Goal: Information Seeking & Learning: Learn about a topic

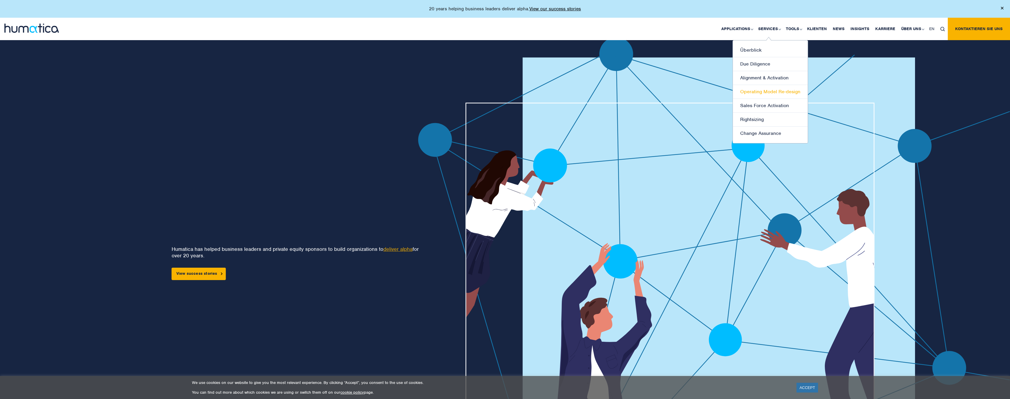
click at [769, 92] on link "Operating Model Re-design" at bounding box center [770, 92] width 75 height 14
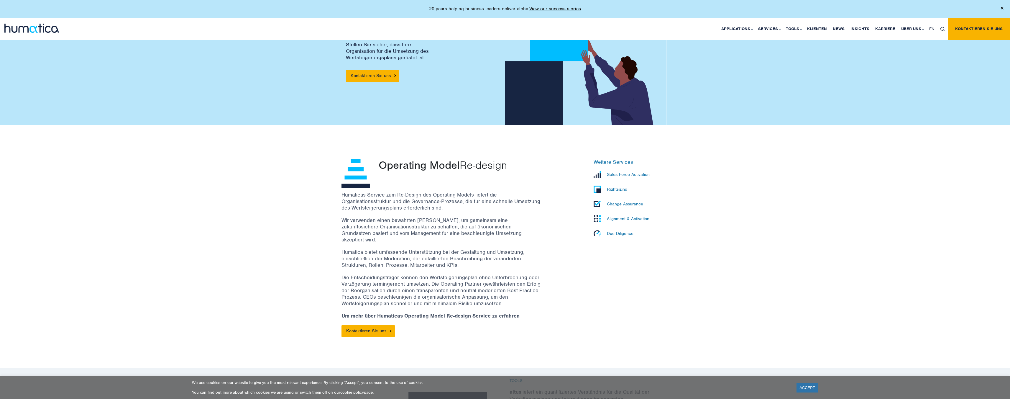
scroll to position [61, 0]
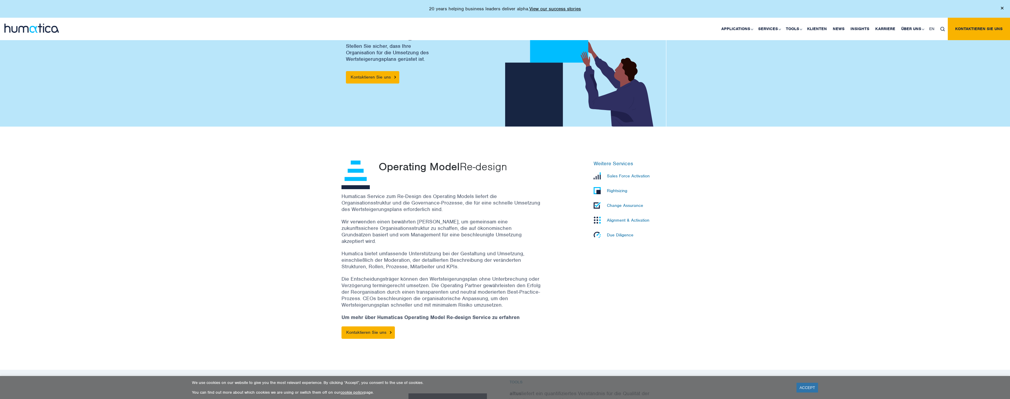
click at [350, 197] on p "Humaticas Service zum Re-Design des Operating Models liefert die Organisationss…" at bounding box center [441, 202] width 200 height 19
drag, startPoint x: 350, startPoint y: 197, endPoint x: 457, endPoint y: 210, distance: 107.8
click at [457, 210] on p "Humaticas Service zum Re-Design des Operating Models liefert die Organisationss…" at bounding box center [441, 202] width 200 height 19
click at [457, 209] on p "Humaticas Service zum Re-Design des Operating Models liefert die Organisationss…" at bounding box center [441, 202] width 200 height 19
drag, startPoint x: 459, startPoint y: 209, endPoint x: 341, endPoint y: 197, distance: 118.0
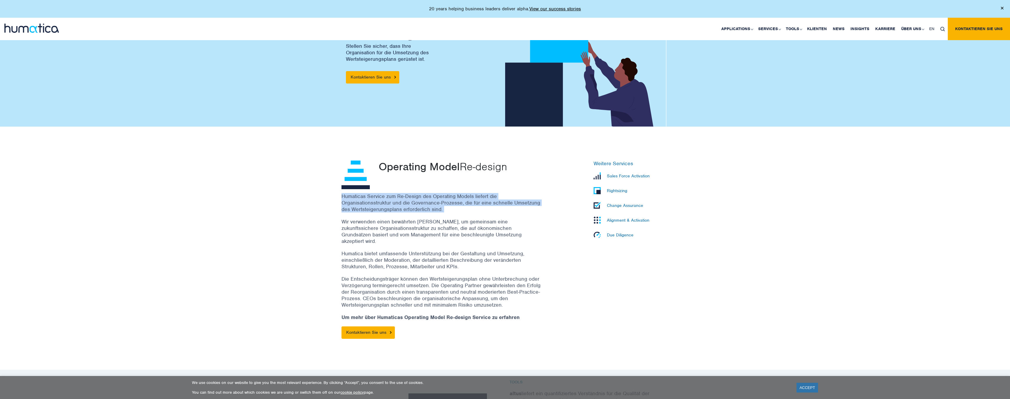
click at [341, 197] on p "Humaticas Service zum Re-Design des Operating Models liefert die Organisationss…" at bounding box center [441, 202] width 200 height 19
drag, startPoint x: 360, startPoint y: 199, endPoint x: 437, endPoint y: 208, distance: 77.5
click at [437, 208] on p "Humaticas Service zum Re-Design des Operating Models liefert die Organisationss…" at bounding box center [441, 202] width 200 height 19
click at [443, 209] on p "Humaticas Service zum Re-Design des Operating Models liefert die Organisationss…" at bounding box center [441, 202] width 200 height 19
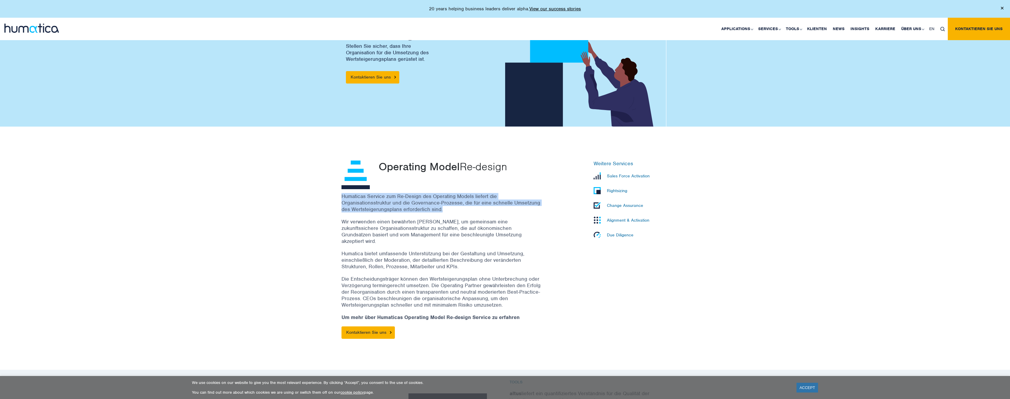
drag, startPoint x: 445, startPoint y: 209, endPoint x: 343, endPoint y: 196, distance: 102.8
click at [343, 195] on p "Humaticas Service zum Re-Design des Operating Models liefert die Organisationss…" at bounding box center [441, 202] width 200 height 19
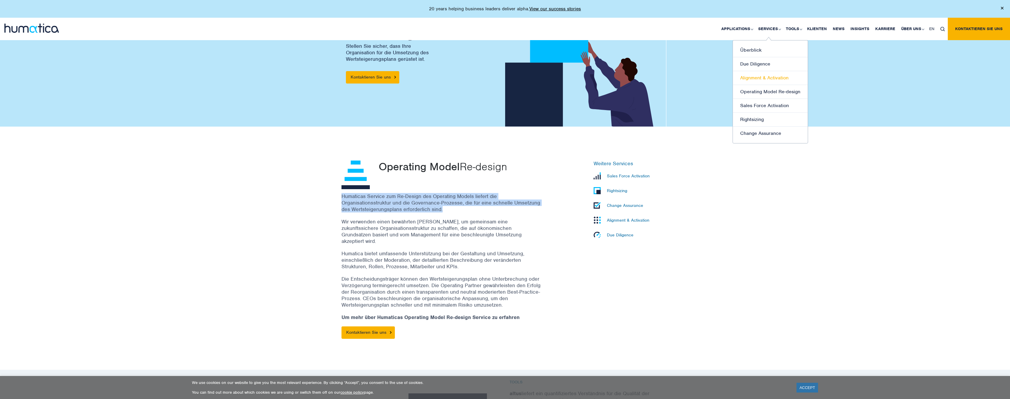
click at [768, 77] on link "Alignment & Activation" at bounding box center [770, 78] width 75 height 14
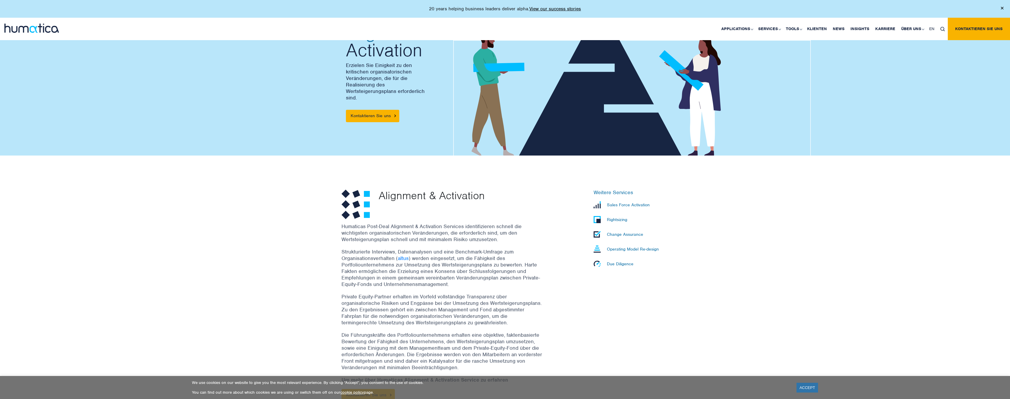
scroll to position [78, 0]
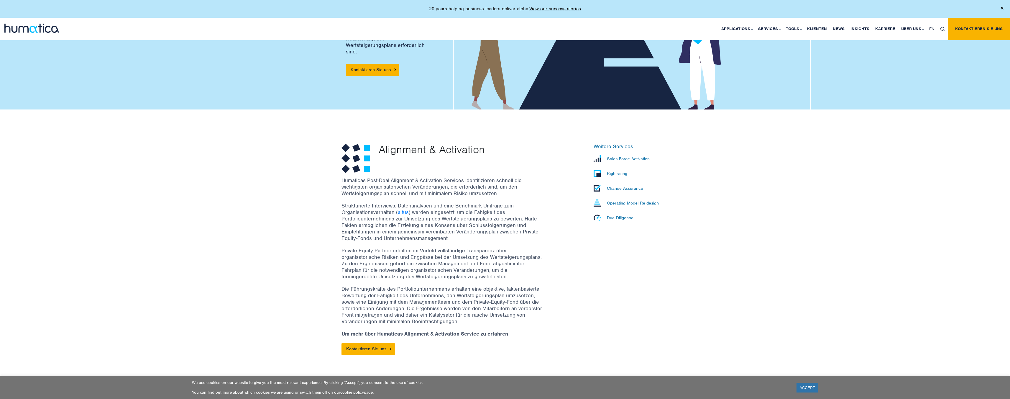
click at [350, 180] on p "Humaticas Post-Deal Alignment & Activation Services identifizieren schnell die …" at bounding box center [441, 186] width 200 height 19
drag, startPoint x: 350, startPoint y: 180, endPoint x: 499, endPoint y: 195, distance: 149.3
click at [498, 195] on p "Humaticas Post-Deal Alignment & Activation Services identifizieren schnell die …" at bounding box center [441, 186] width 200 height 19
click at [499, 195] on p "Humaticas Post-Deal Alignment & Activation Services identifizieren schnell die …" at bounding box center [441, 186] width 200 height 19
drag, startPoint x: 492, startPoint y: 192, endPoint x: 347, endPoint y: 179, distance: 145.6
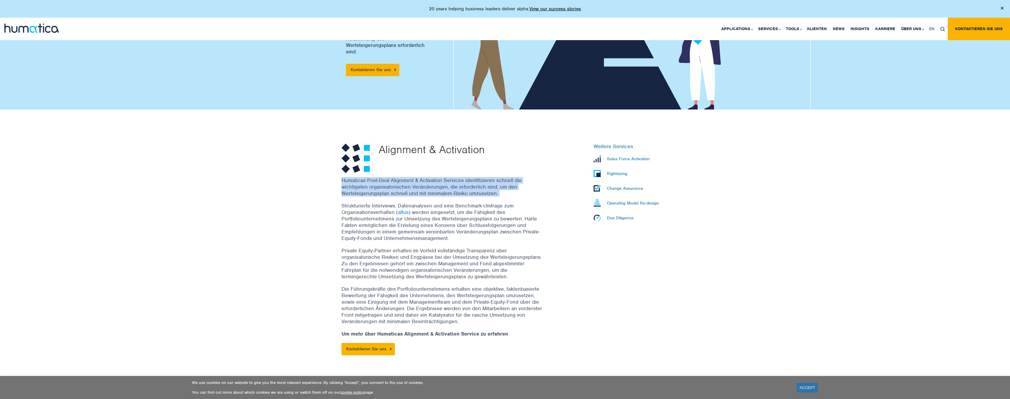
click at [347, 179] on p "Humaticas Post-Deal Alignment & Activation Services identifizieren schnell die …" at bounding box center [441, 186] width 200 height 19
